Goal: Find specific page/section: Find specific page/section

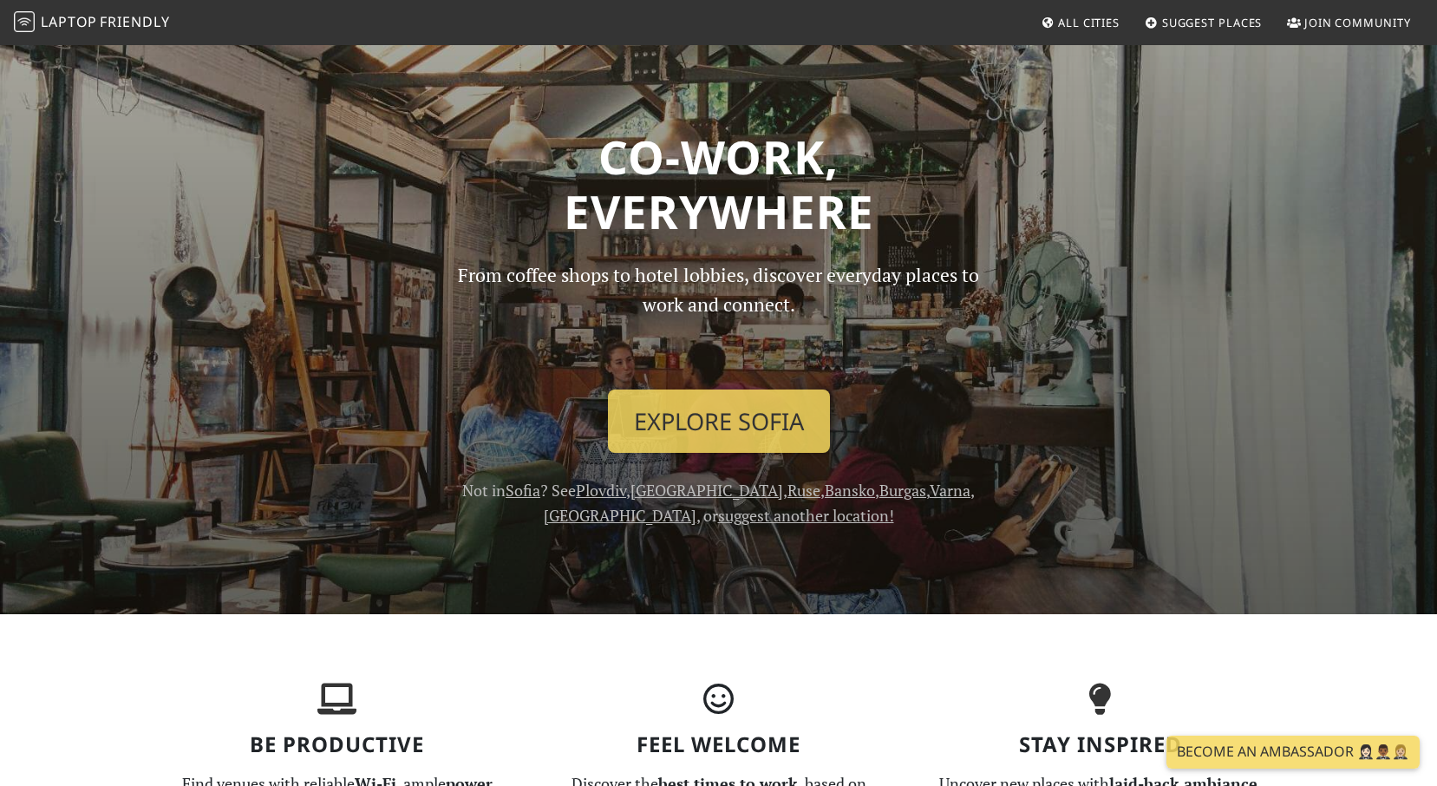
click at [1081, 22] on span "All Cities" at bounding box center [1089, 23] width 62 height 16
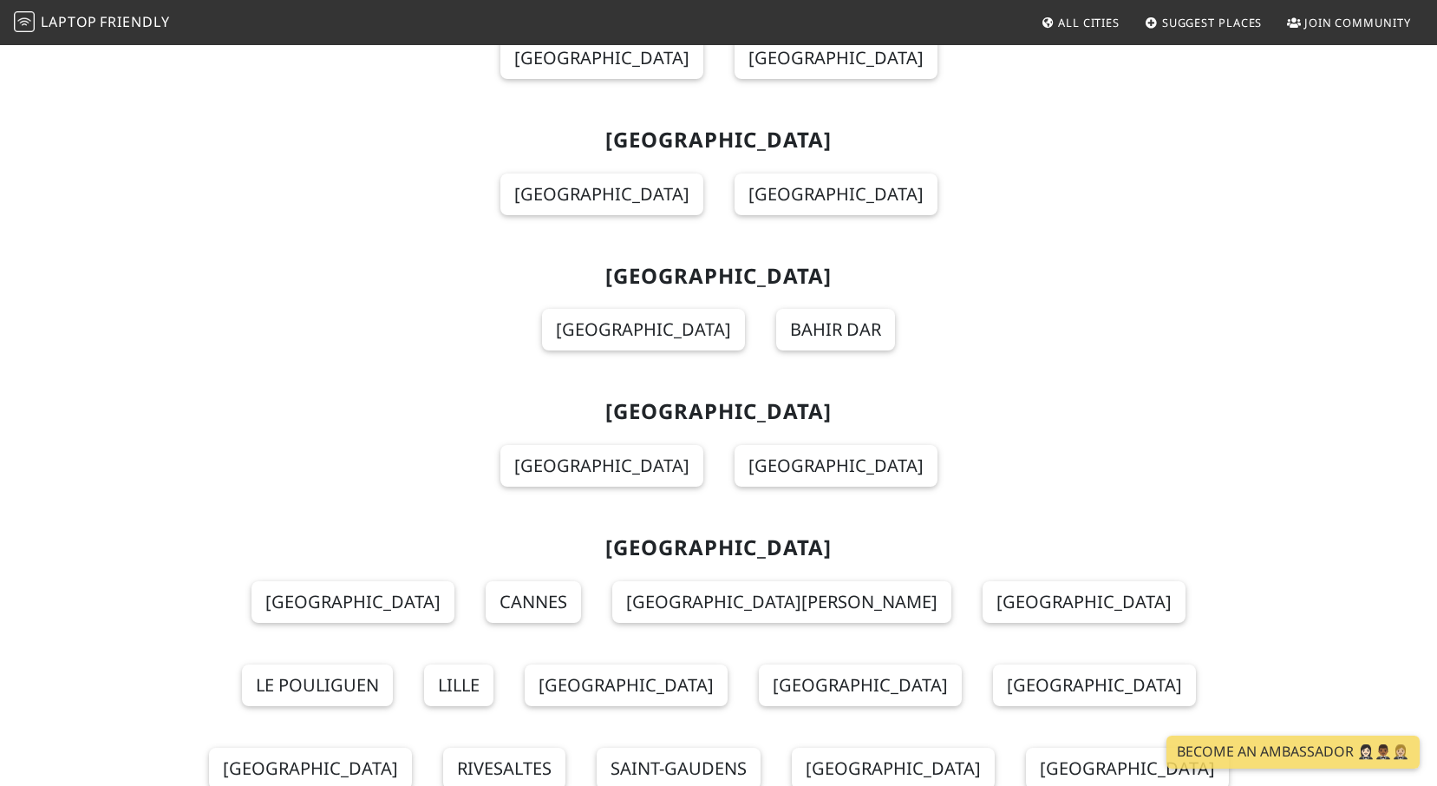
scroll to position [5285, 0]
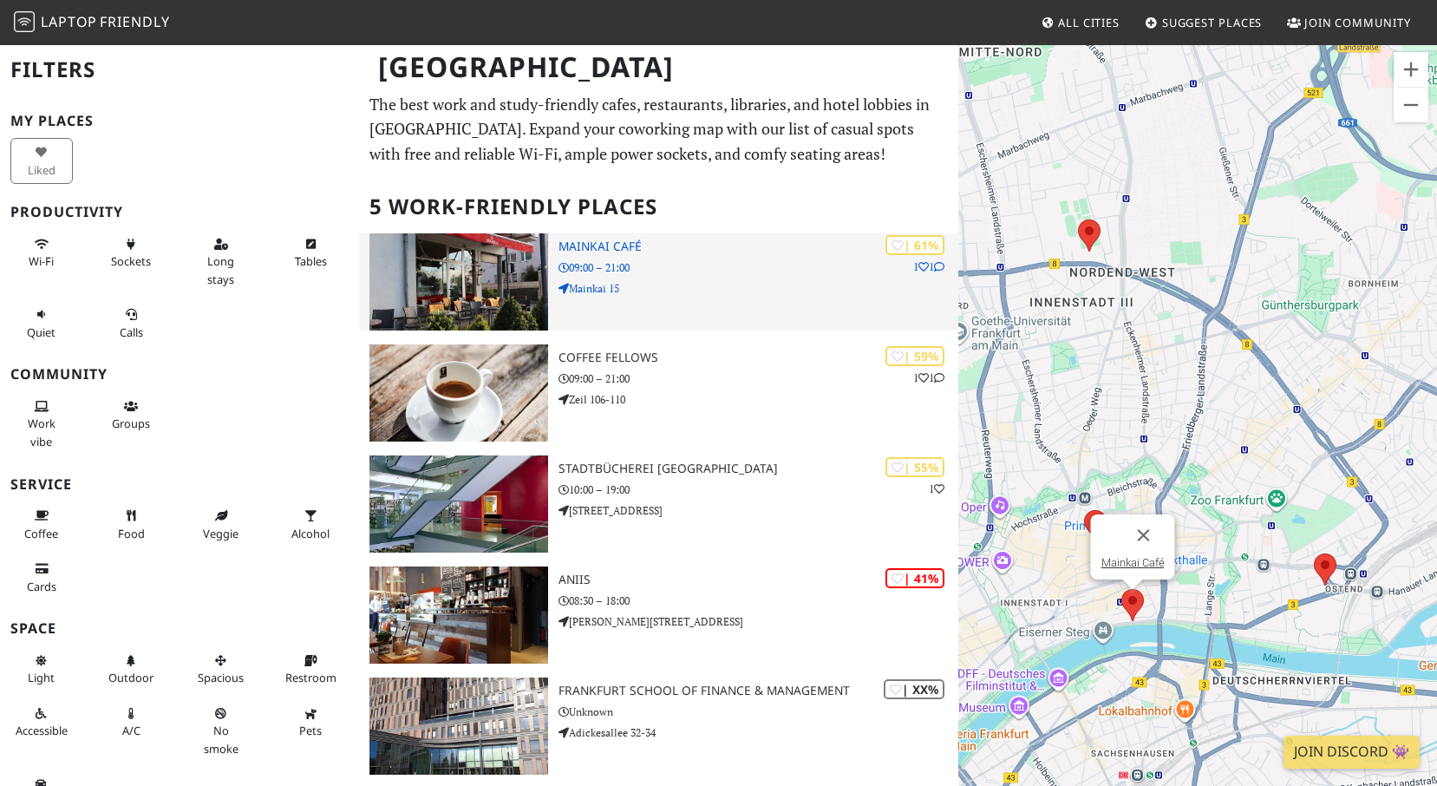
click at [624, 249] on h3 "Mainkai Café" at bounding box center [758, 246] width 399 height 15
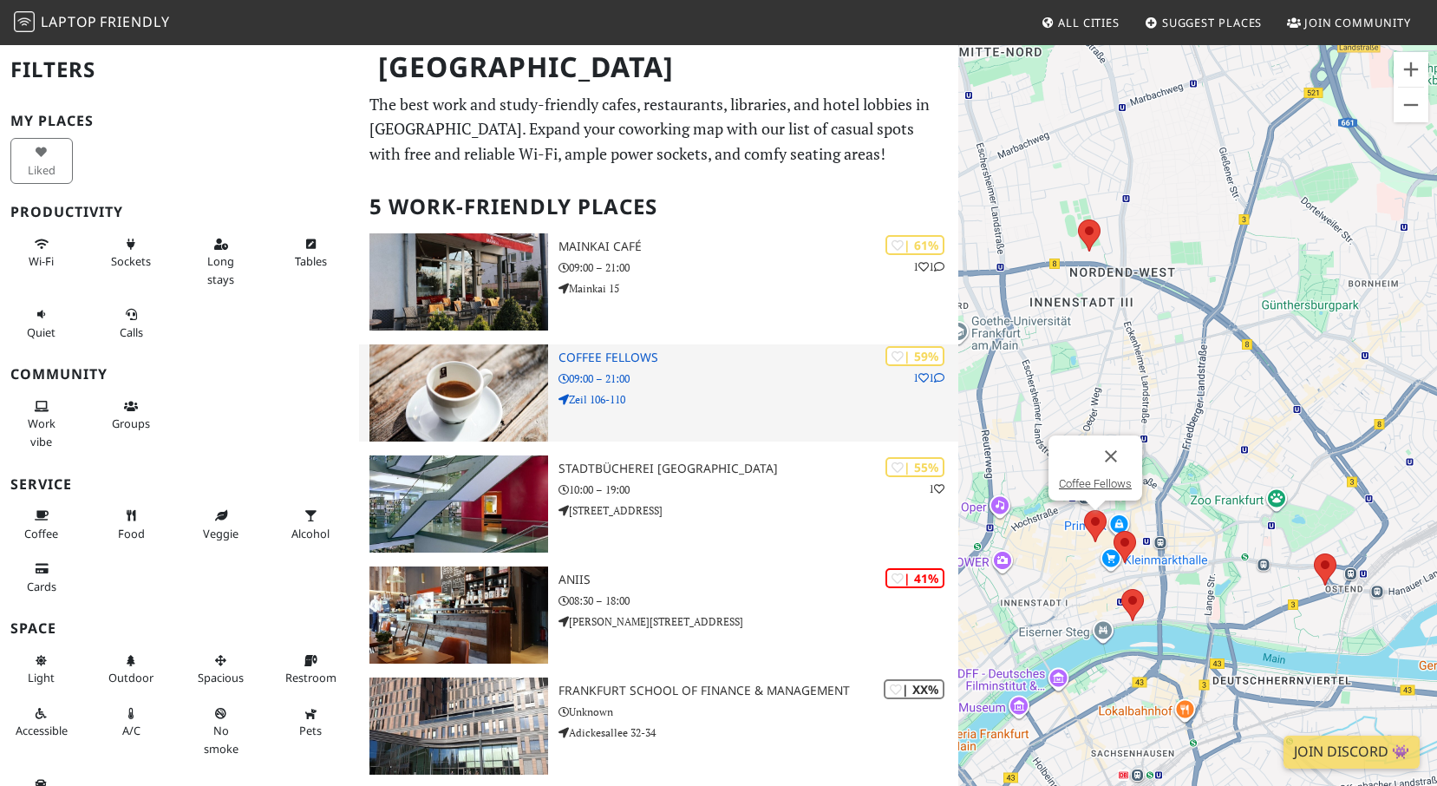
click at [585, 357] on h3 "Coffee Fellows" at bounding box center [758, 357] width 399 height 15
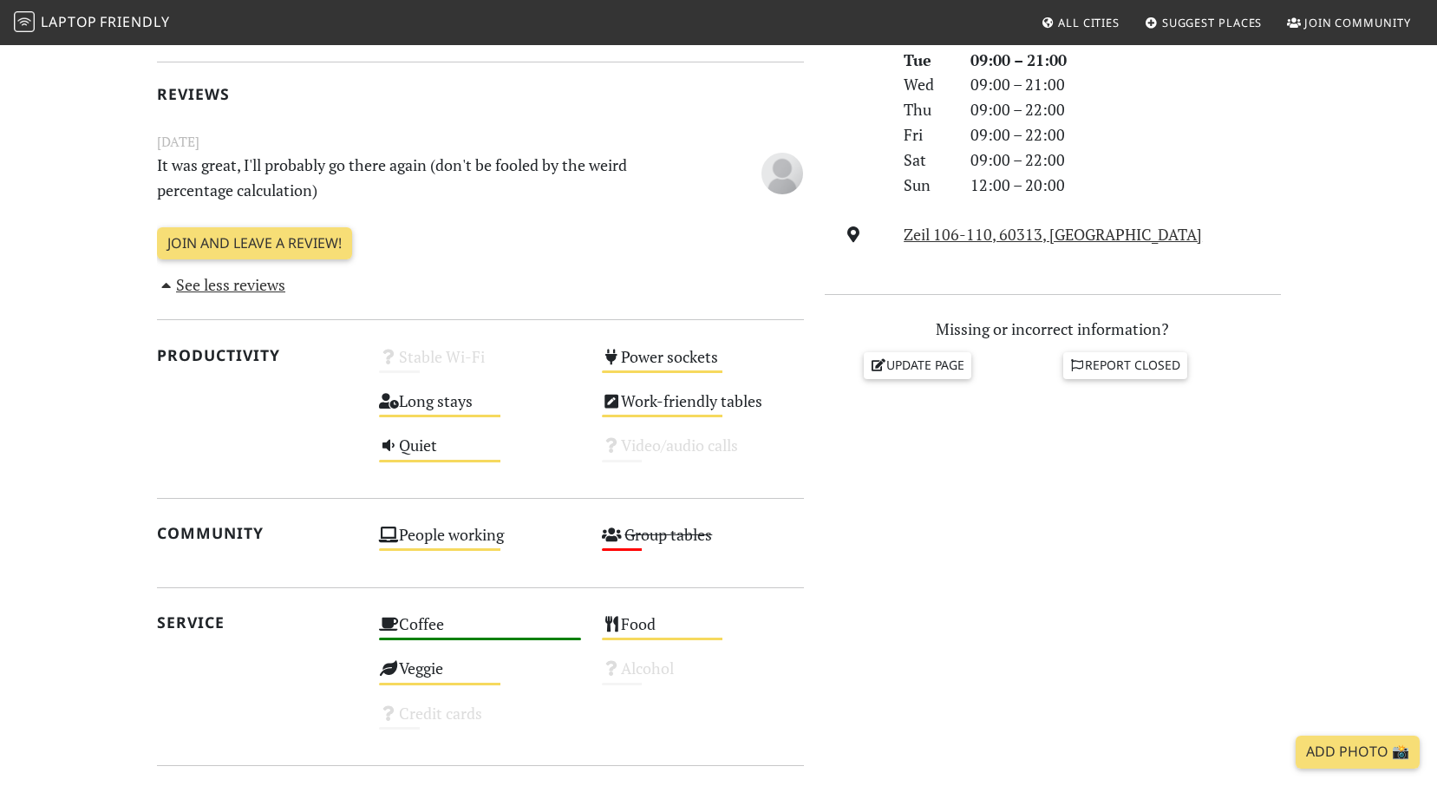
scroll to position [532, 0]
